Goal: Task Accomplishment & Management: Complete application form

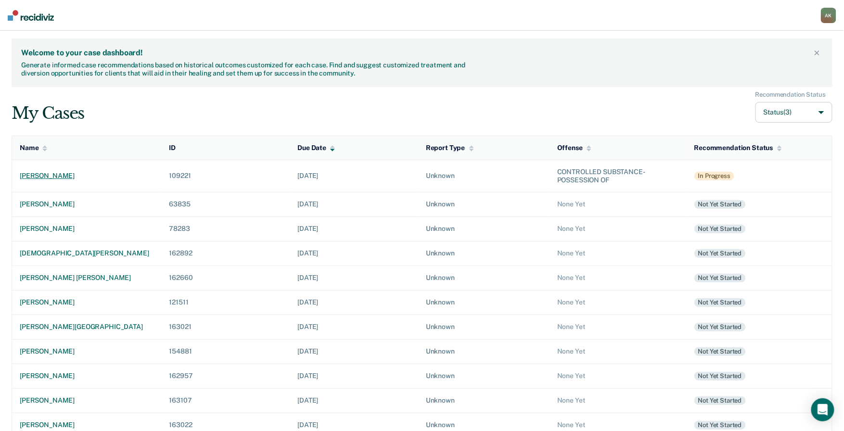
click at [60, 178] on div "[PERSON_NAME]" at bounding box center [87, 176] width 134 height 8
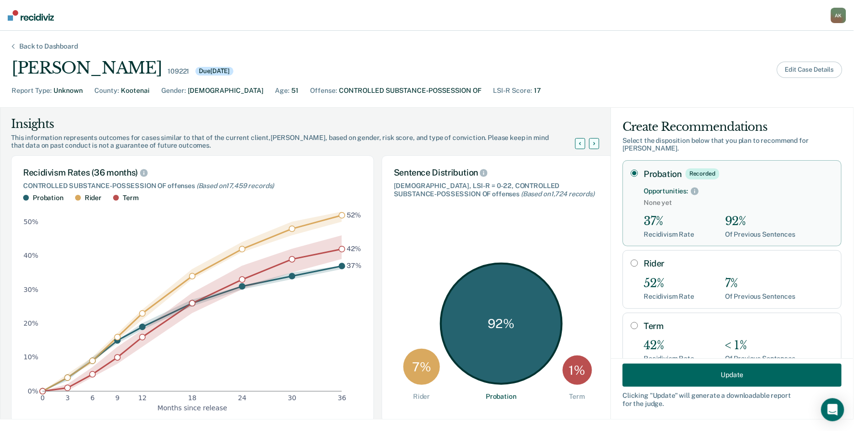
click at [807, 70] on button "Edit Case Details" at bounding box center [809, 70] width 65 height 16
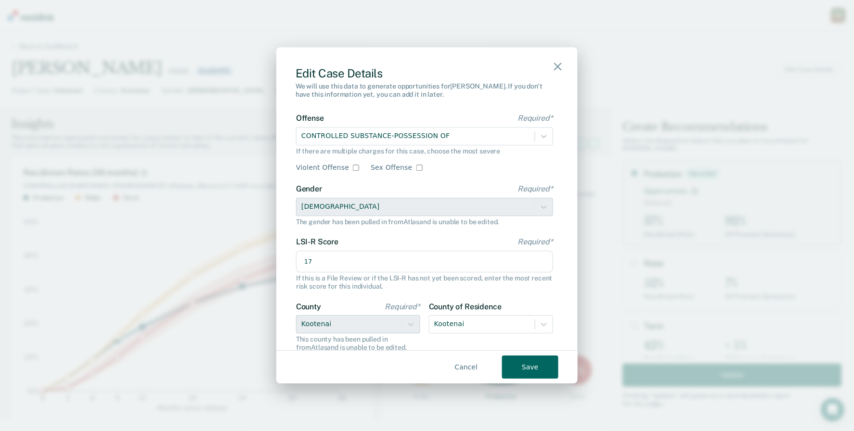
click at [324, 258] on input "17" at bounding box center [424, 262] width 257 height 22
type input "18"
click at [536, 366] on button "Save" at bounding box center [530, 367] width 56 height 23
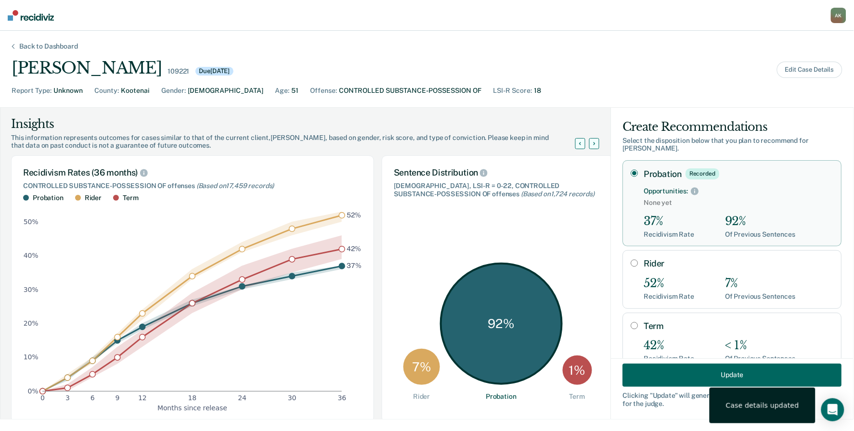
click at [721, 372] on button "Update" at bounding box center [732, 374] width 219 height 23
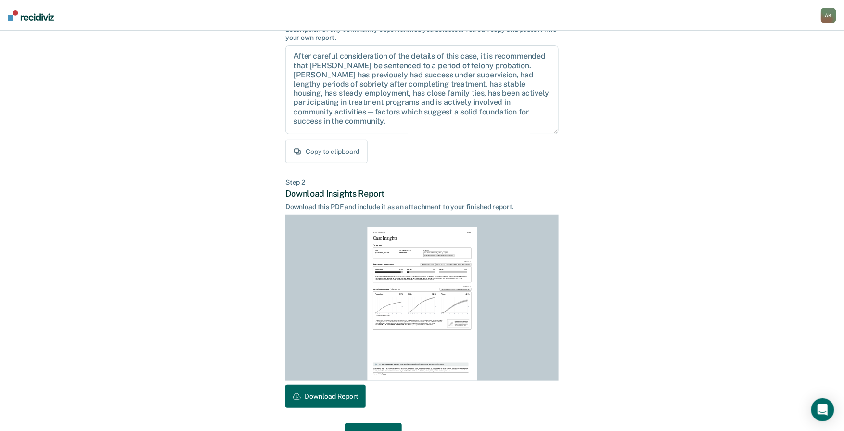
scroll to position [117, 0]
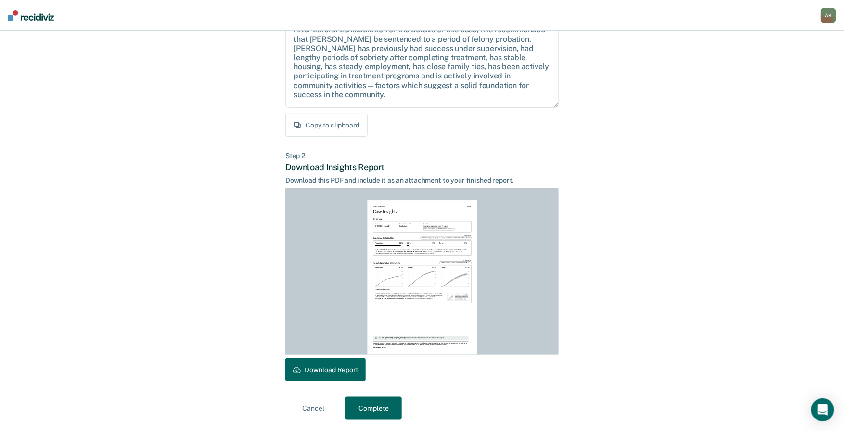
click at [331, 377] on button "Download Report" at bounding box center [325, 369] width 80 height 23
click at [383, 411] on button "Complete" at bounding box center [374, 408] width 56 height 23
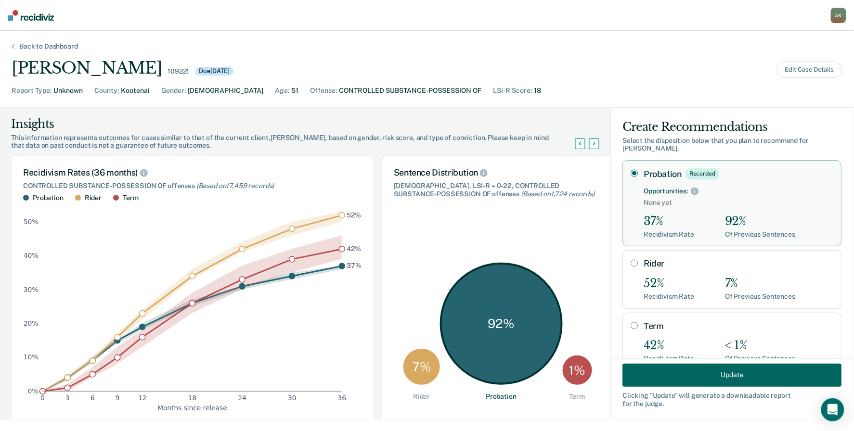
click at [22, 42] on div "Back to Dashboard" at bounding box center [49, 46] width 82 height 8
